Goal: Find specific page/section: Find specific page/section

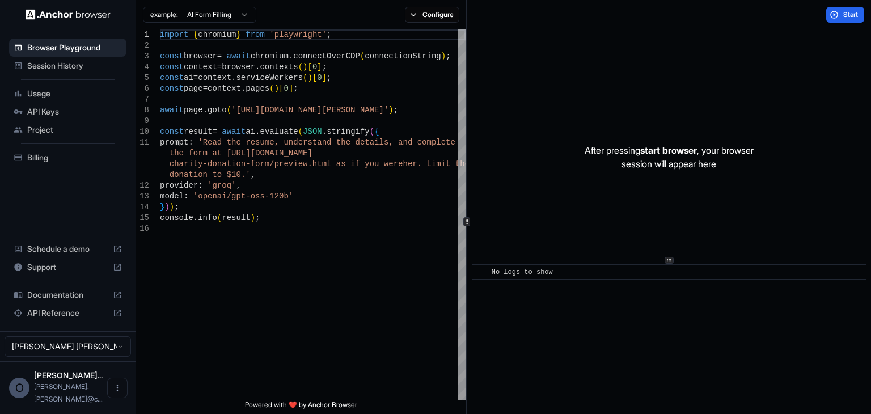
click at [61, 160] on span "Billing" at bounding box center [74, 157] width 95 height 11
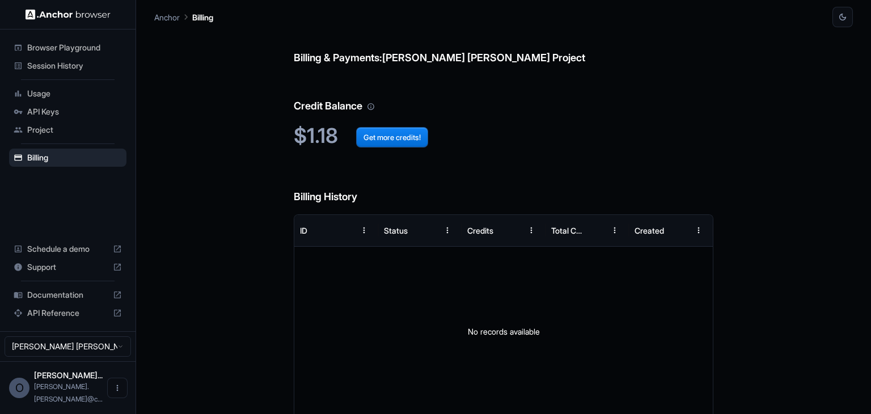
click at [65, 300] on span "Documentation" at bounding box center [67, 294] width 81 height 11
